Goal: Task Accomplishment & Management: Manage account settings

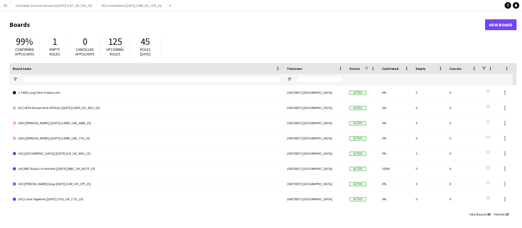
click at [6, 8] on button "Menu" at bounding box center [5, 5] width 11 height 11
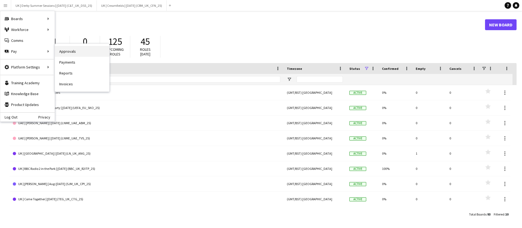
click at [71, 48] on link "Approvals" at bounding box center [82, 51] width 54 height 11
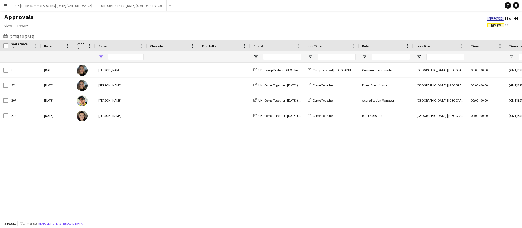
type input "**********"
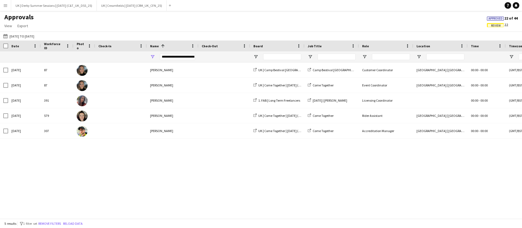
click at [5, 7] on app-icon "Menu" at bounding box center [5, 5] width 4 height 4
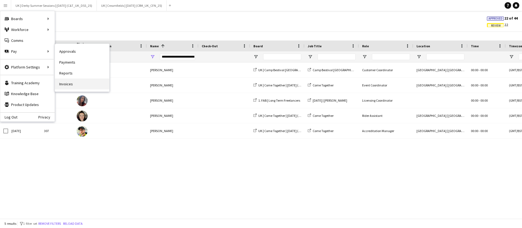
click at [80, 85] on link "Invoices" at bounding box center [82, 84] width 54 height 11
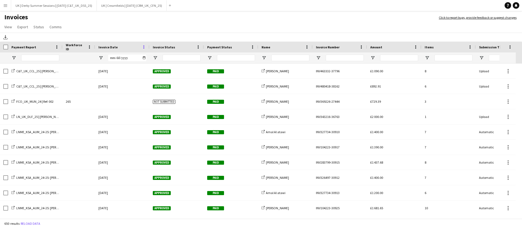
click at [142, 47] on span at bounding box center [143, 47] width 5 height 5
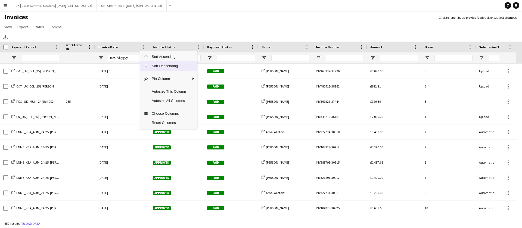
click at [152, 64] on span "Sort Descending" at bounding box center [168, 65] width 41 height 9
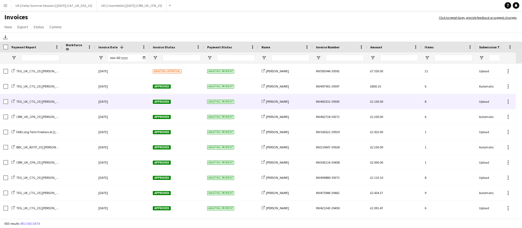
click at [68, 100] on div at bounding box center [79, 101] width 33 height 15
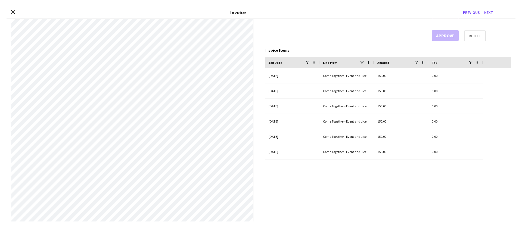
scroll to position [74, 0]
